Goal: Information Seeking & Learning: Learn about a topic

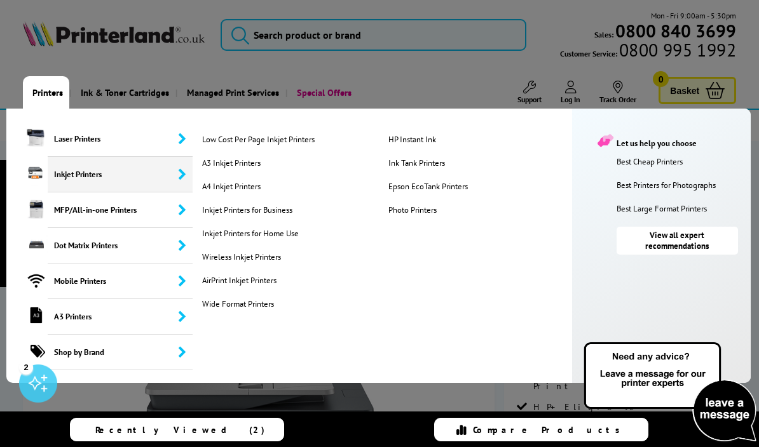
click at [244, 161] on link "A3 Inkjet Printers" at bounding box center [290, 163] width 182 height 11
